Goal: Task Accomplishment & Management: Complete application form

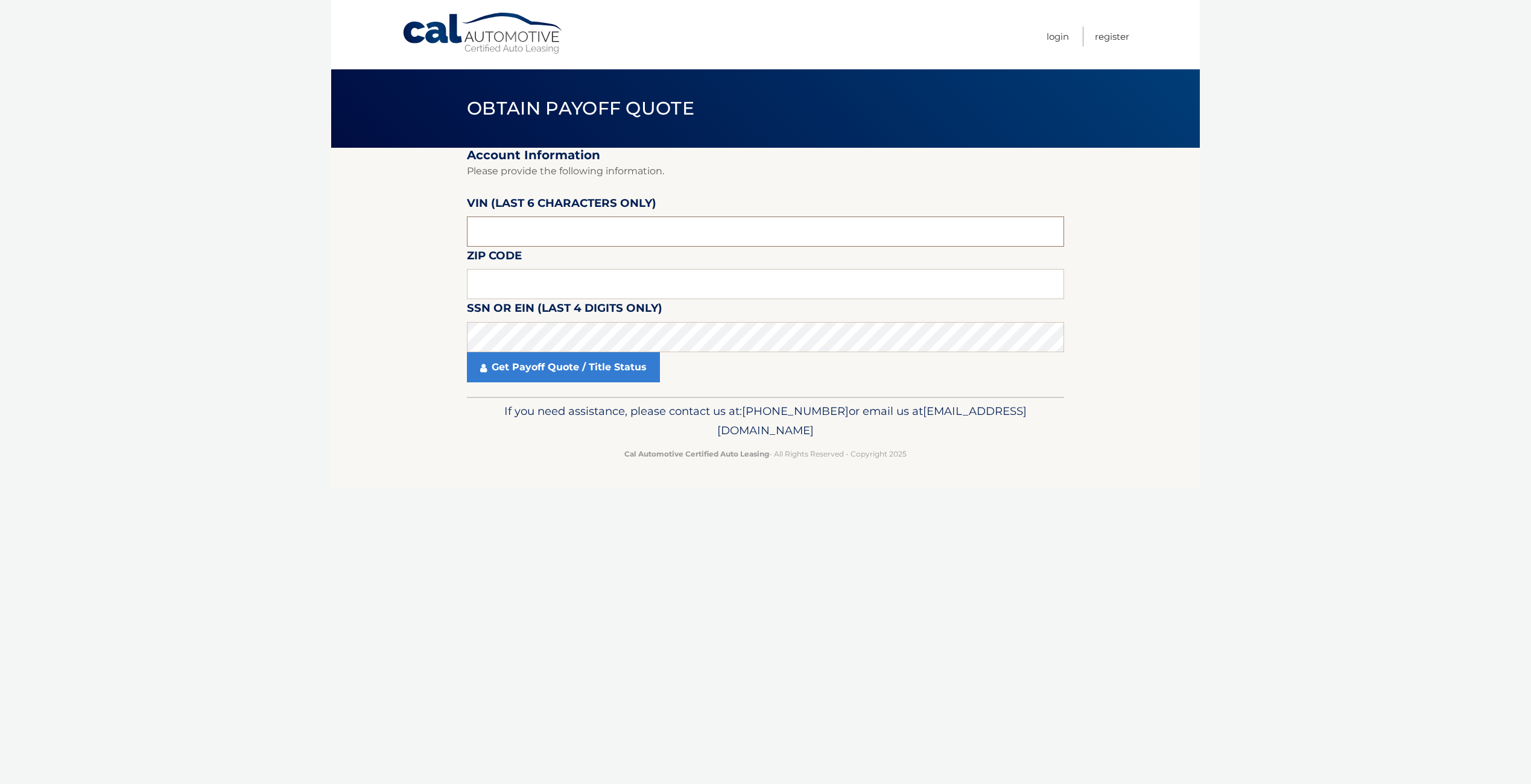
click at [556, 227] on input "text" at bounding box center [765, 231] width 597 height 30
click at [567, 288] on input "text" at bounding box center [765, 284] width 597 height 30
click at [571, 226] on input "text" at bounding box center [765, 231] width 597 height 30
paste input "PM7250"
click at [488, 238] on input "PM7250" at bounding box center [765, 231] width 597 height 30
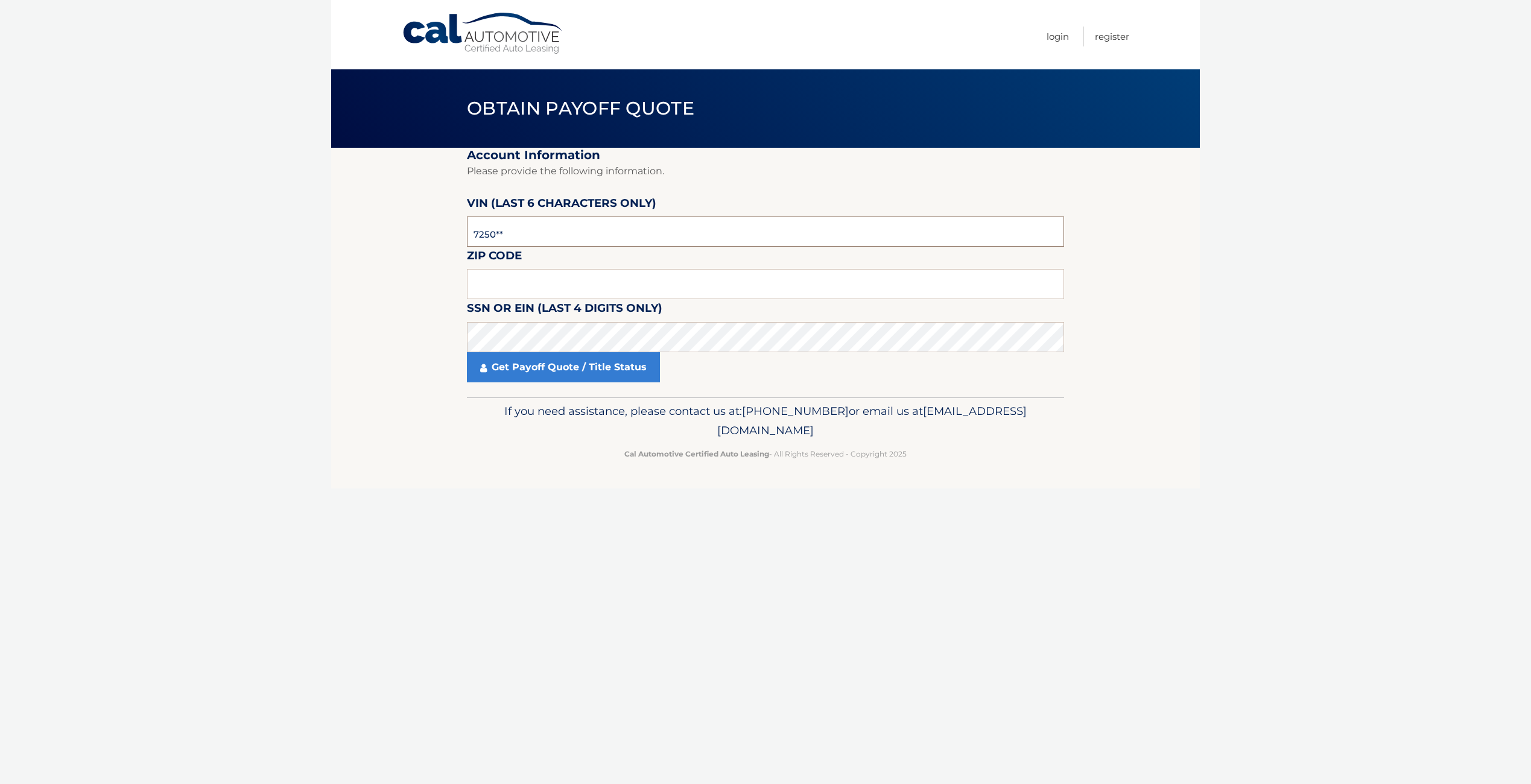
click at [617, 235] on input "7250**" at bounding box center [765, 231] width 597 height 30
type input "725085"
click at [667, 283] on input "text" at bounding box center [765, 284] width 597 height 30
click at [703, 278] on input "text" at bounding box center [765, 284] width 597 height 30
type input "07066"
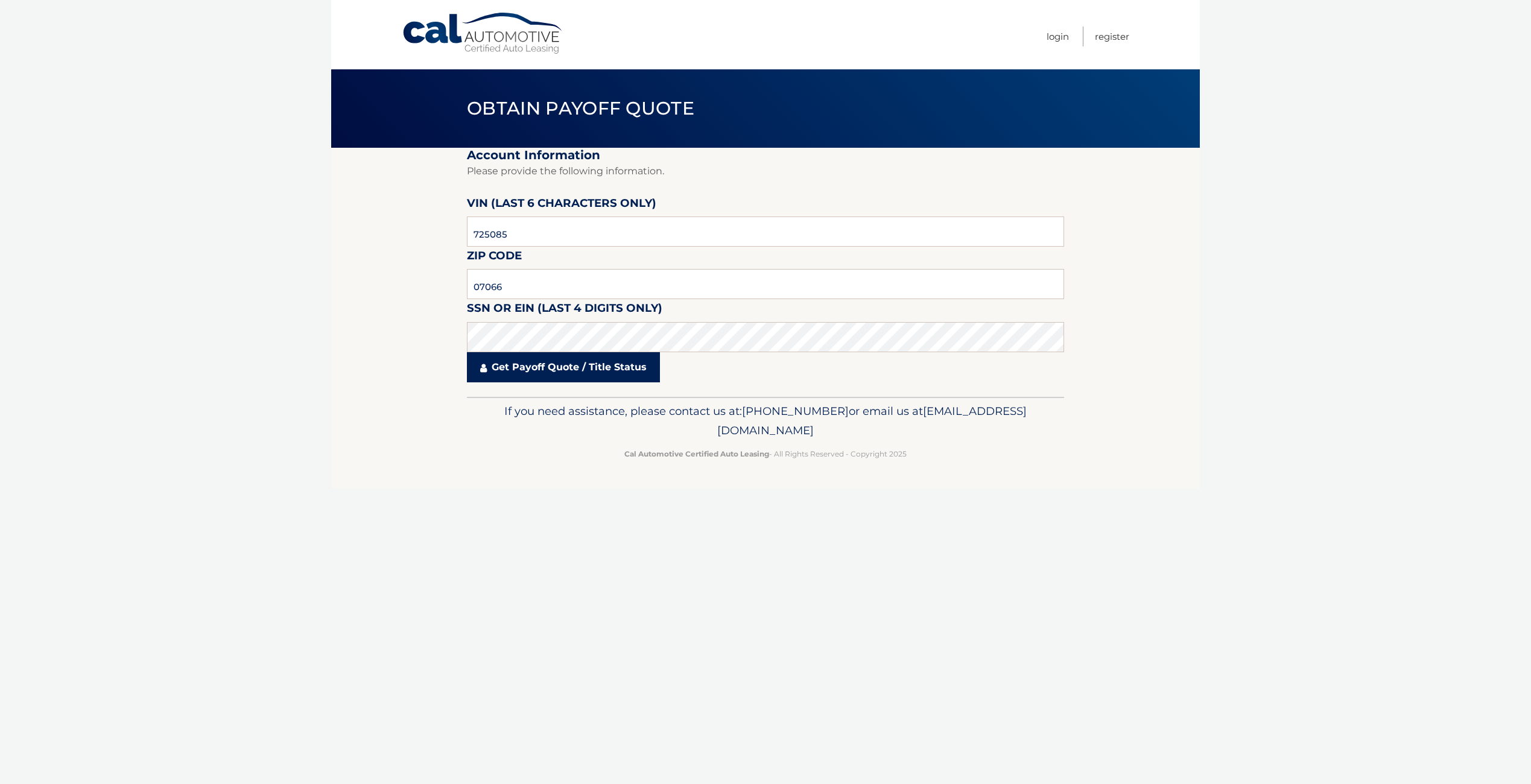
click at [620, 369] on link "Get Payoff Quote / Title Status" at bounding box center [563, 367] width 193 height 30
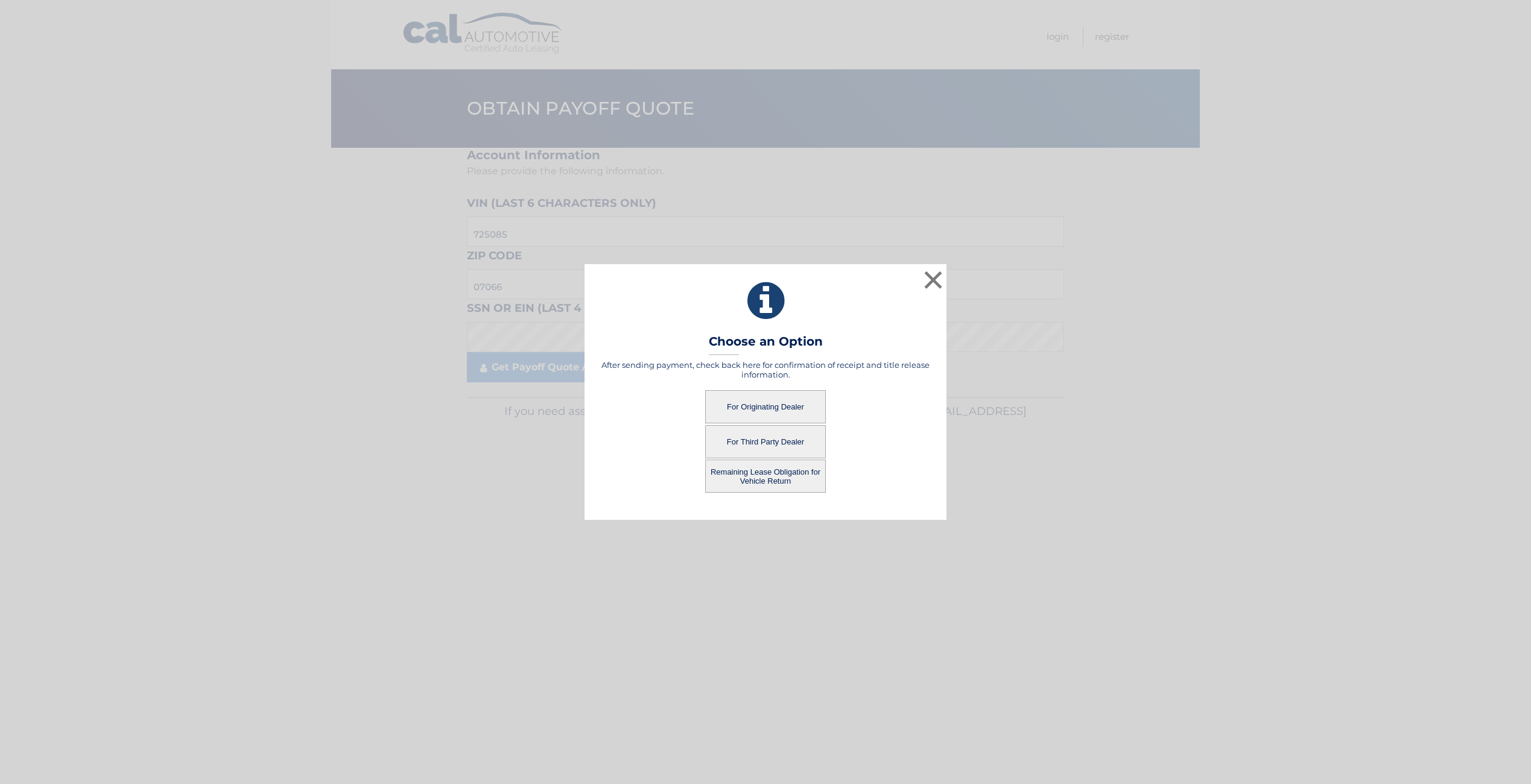
click at [799, 407] on button "For Originating Dealer" at bounding box center [765, 407] width 121 height 33
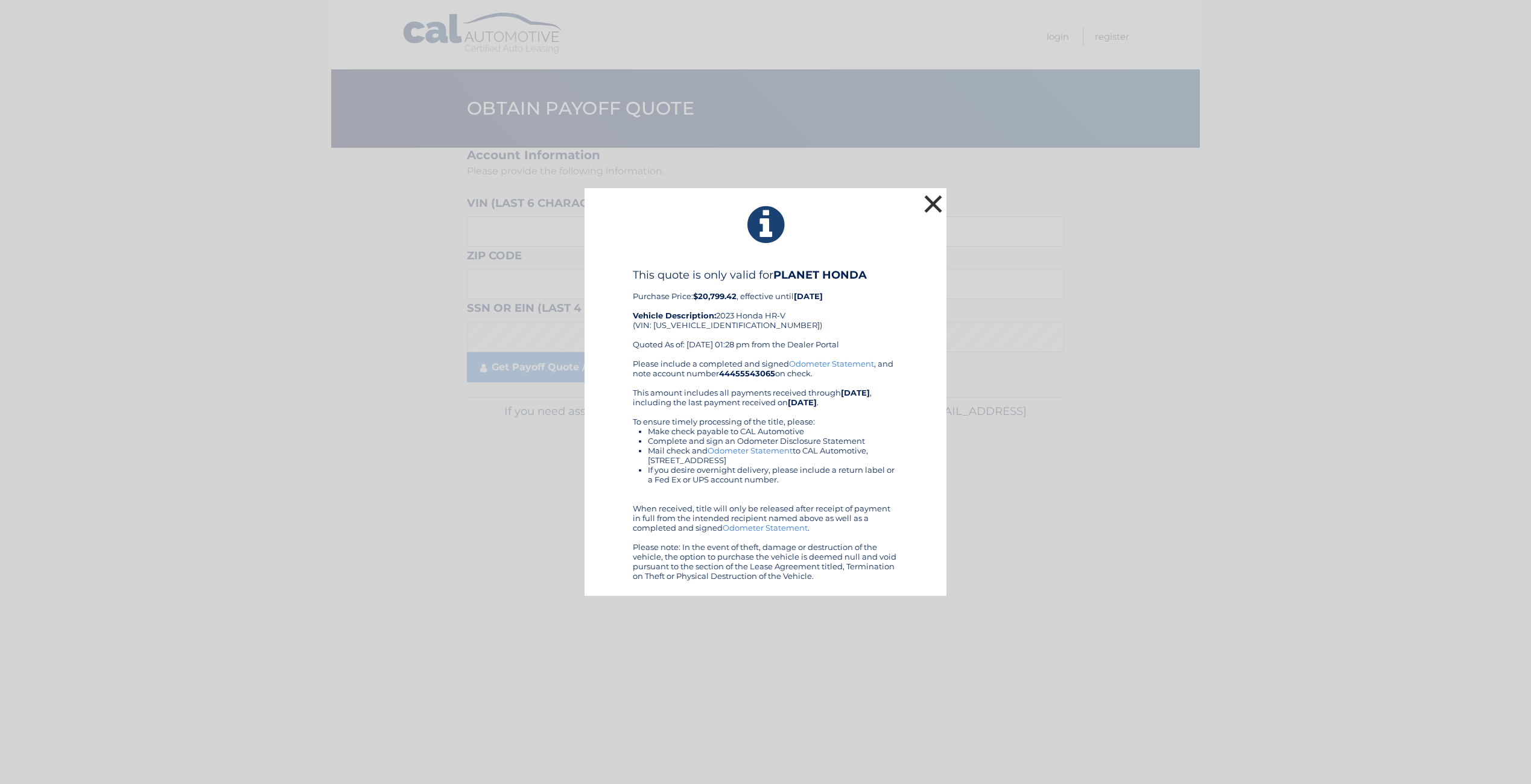
click at [928, 207] on button "×" at bounding box center [933, 203] width 24 height 24
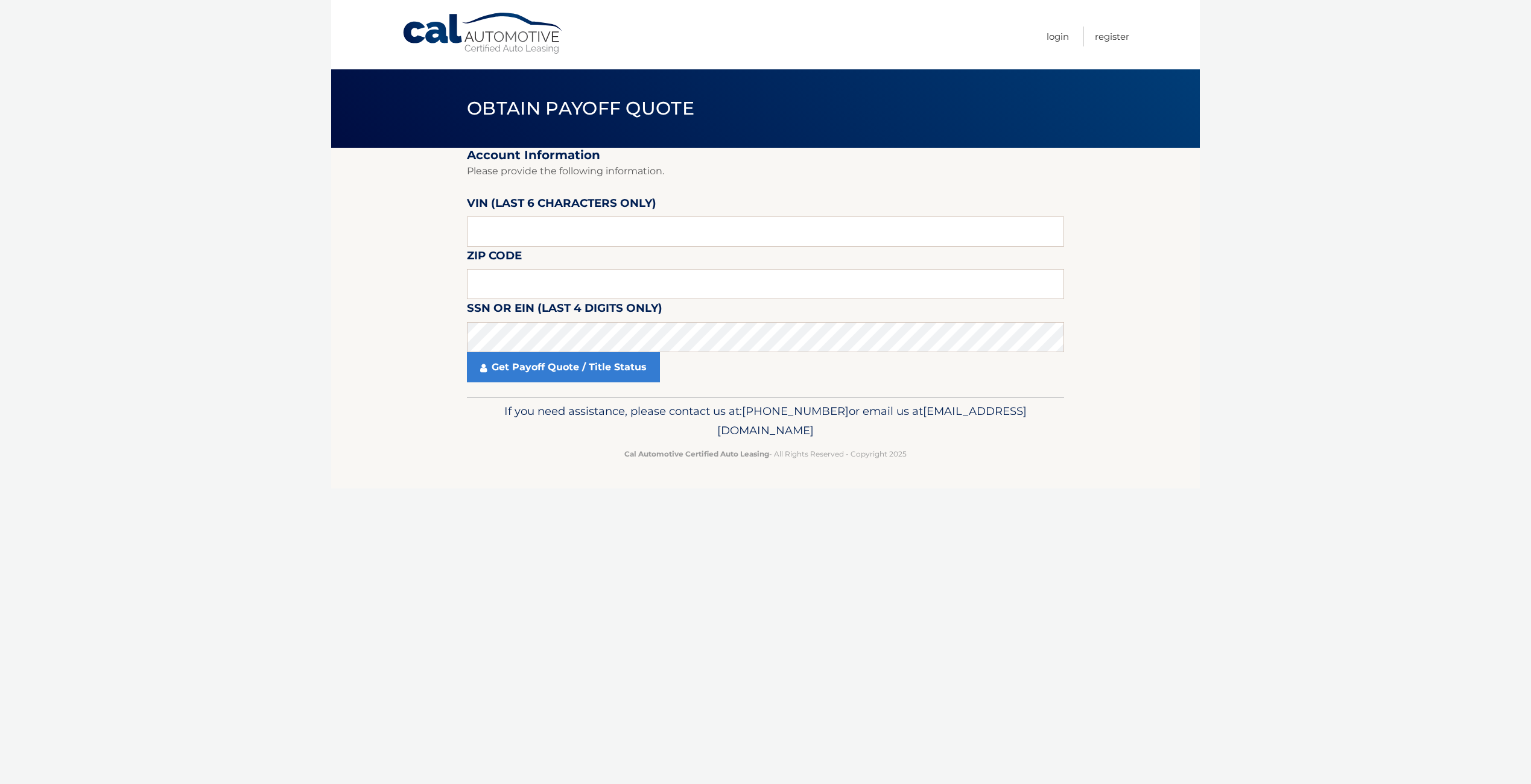
drag, startPoint x: 747, startPoint y: 352, endPoint x: 730, endPoint y: 407, distance: 57.6
drag, startPoint x: 730, startPoint y: 407, endPoint x: 1051, endPoint y: 499, distance: 333.9
click at [1051, 499] on div "Cal Automotive Menu Login Register Obtain Payoff Quote ×" at bounding box center [765, 392] width 868 height 784
